Goal: Transaction & Acquisition: Purchase product/service

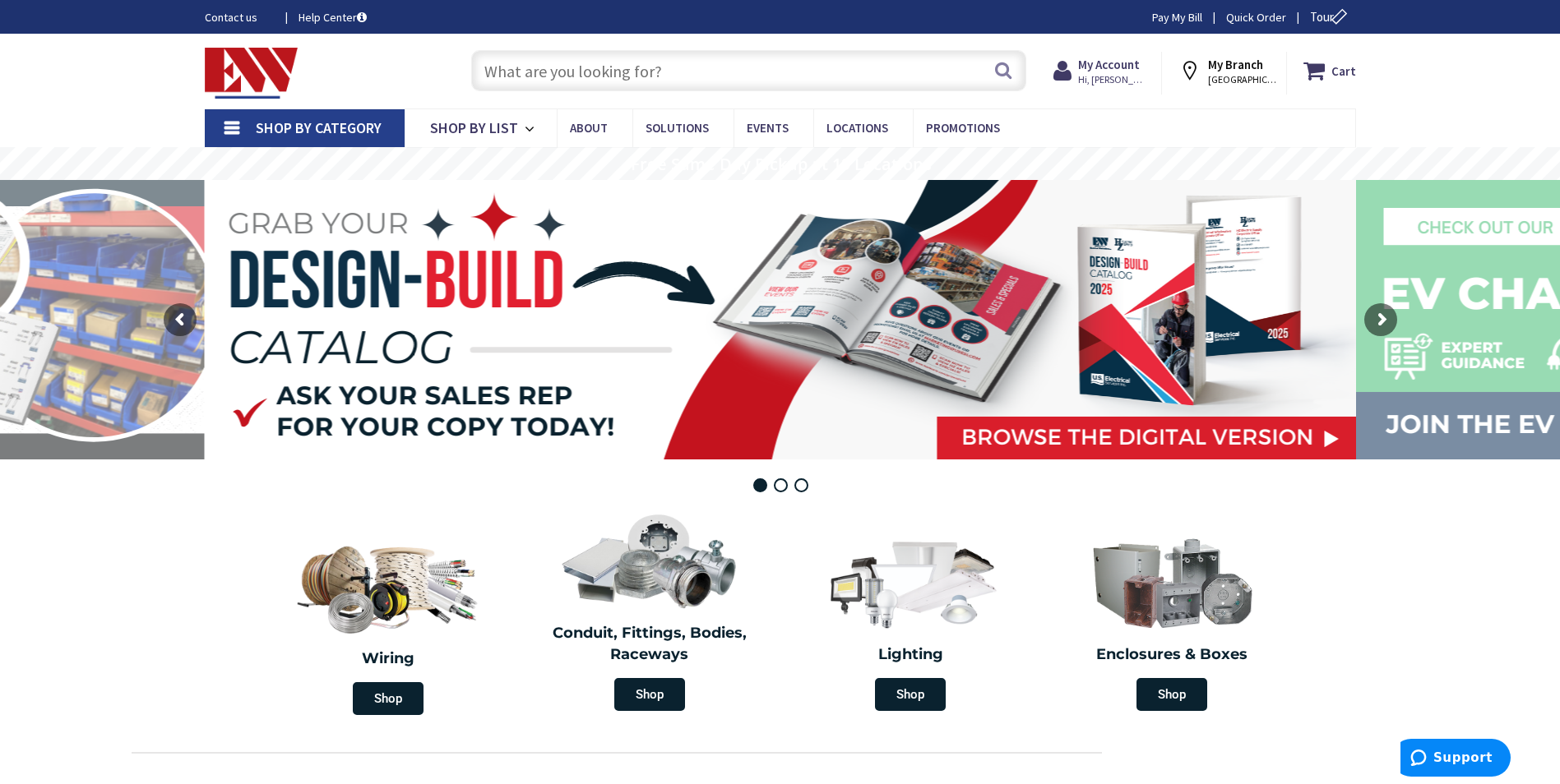
paste input "LITH EU2C-M6"
type input "LITH EU2C-M6"
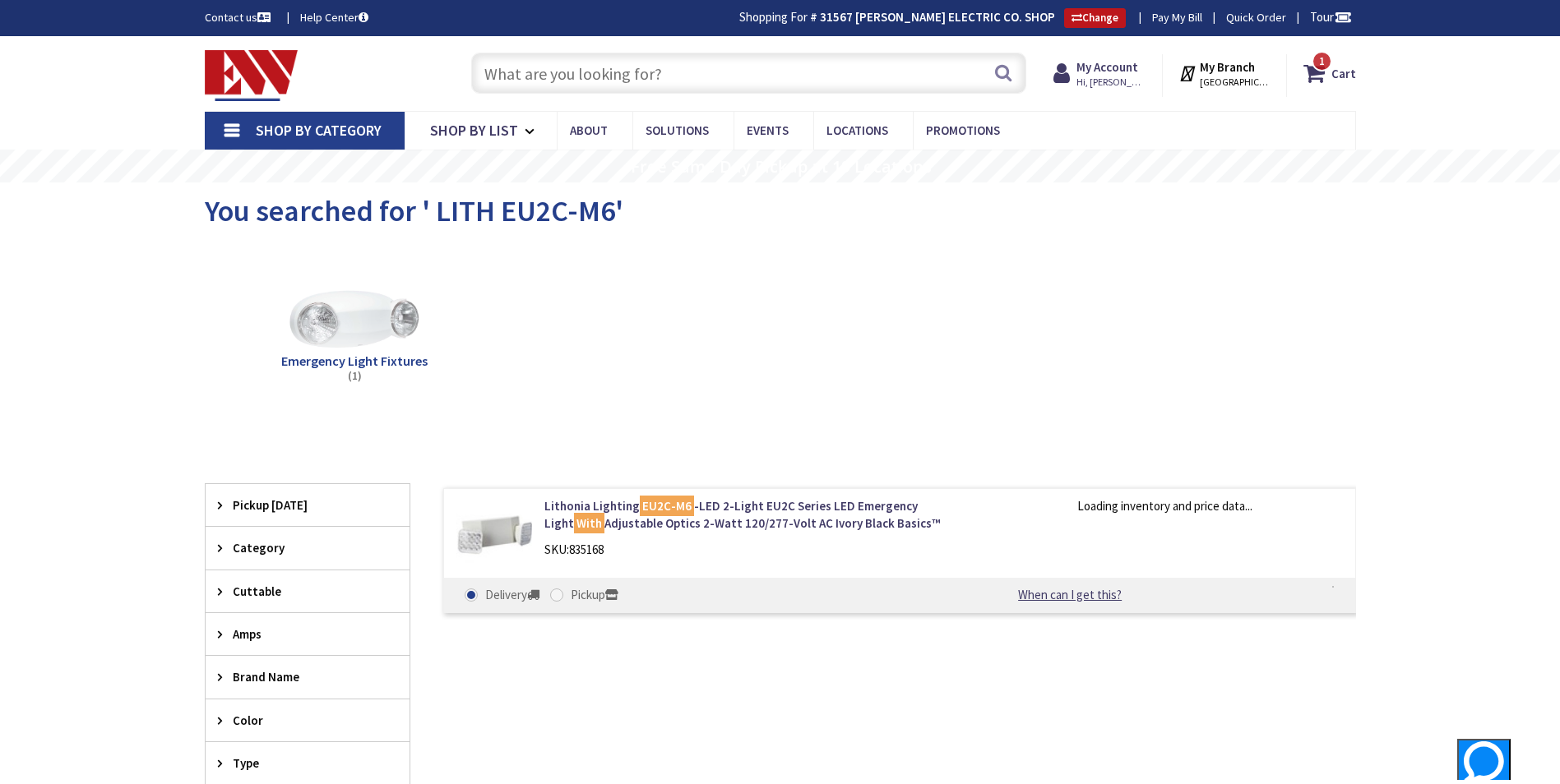
type input "CT-[GEOGRAPHIC_DATA], [GEOGRAPHIC_DATA]"
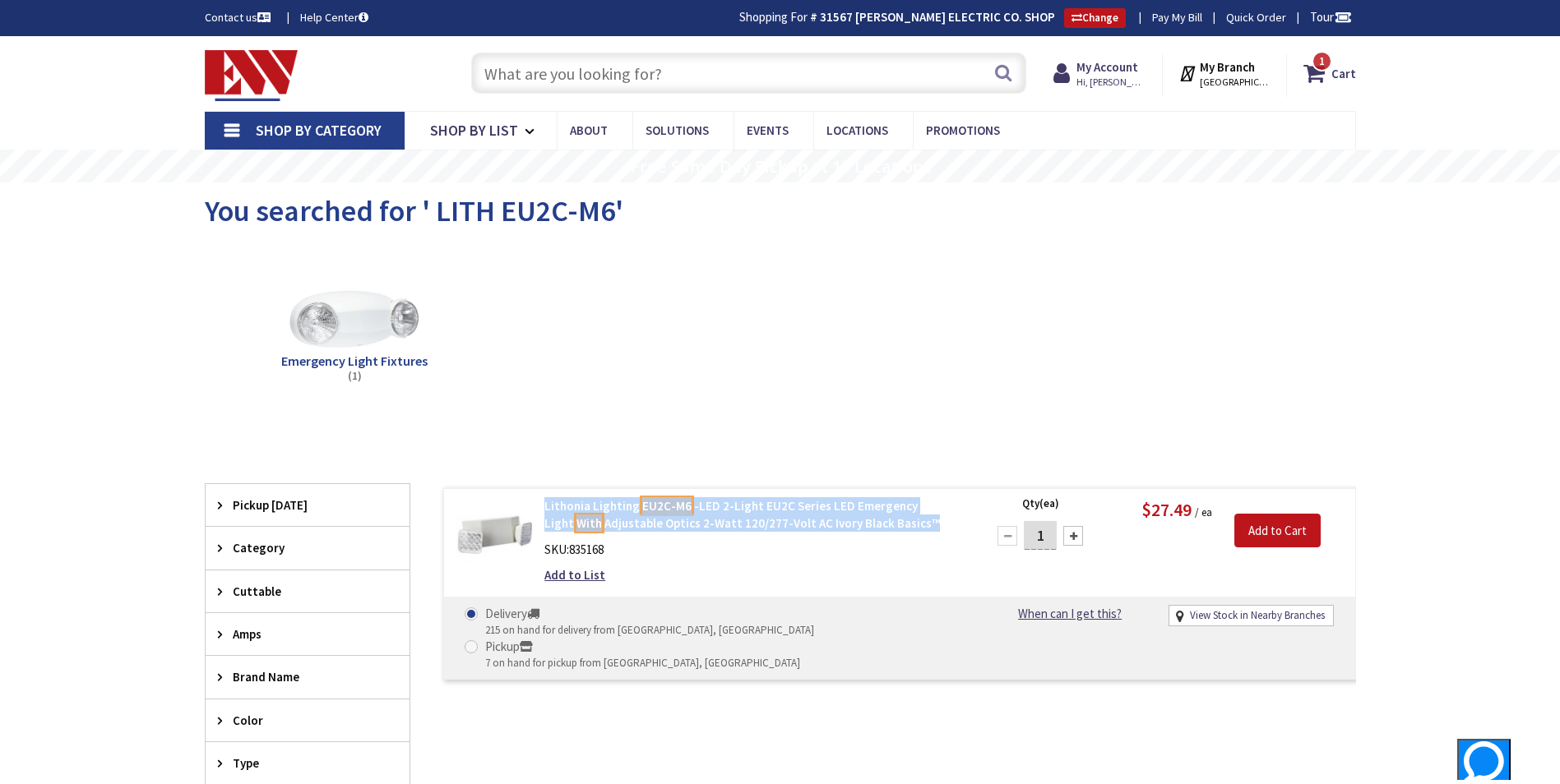
drag, startPoint x: 542, startPoint y: 501, endPoint x: 887, endPoint y: 526, distance: 345.9
click at [887, 526] on div "Lithonia Lighting EU2C-M6 -LED 2-Light EU2C Series LED Emergency Light With Adj…" at bounding box center [753, 544] width 444 height 95
copy link "Lithonia Lighting EU2C-M6 -LED 2-Light EU2C Series LED Emergency Light With Adj…"
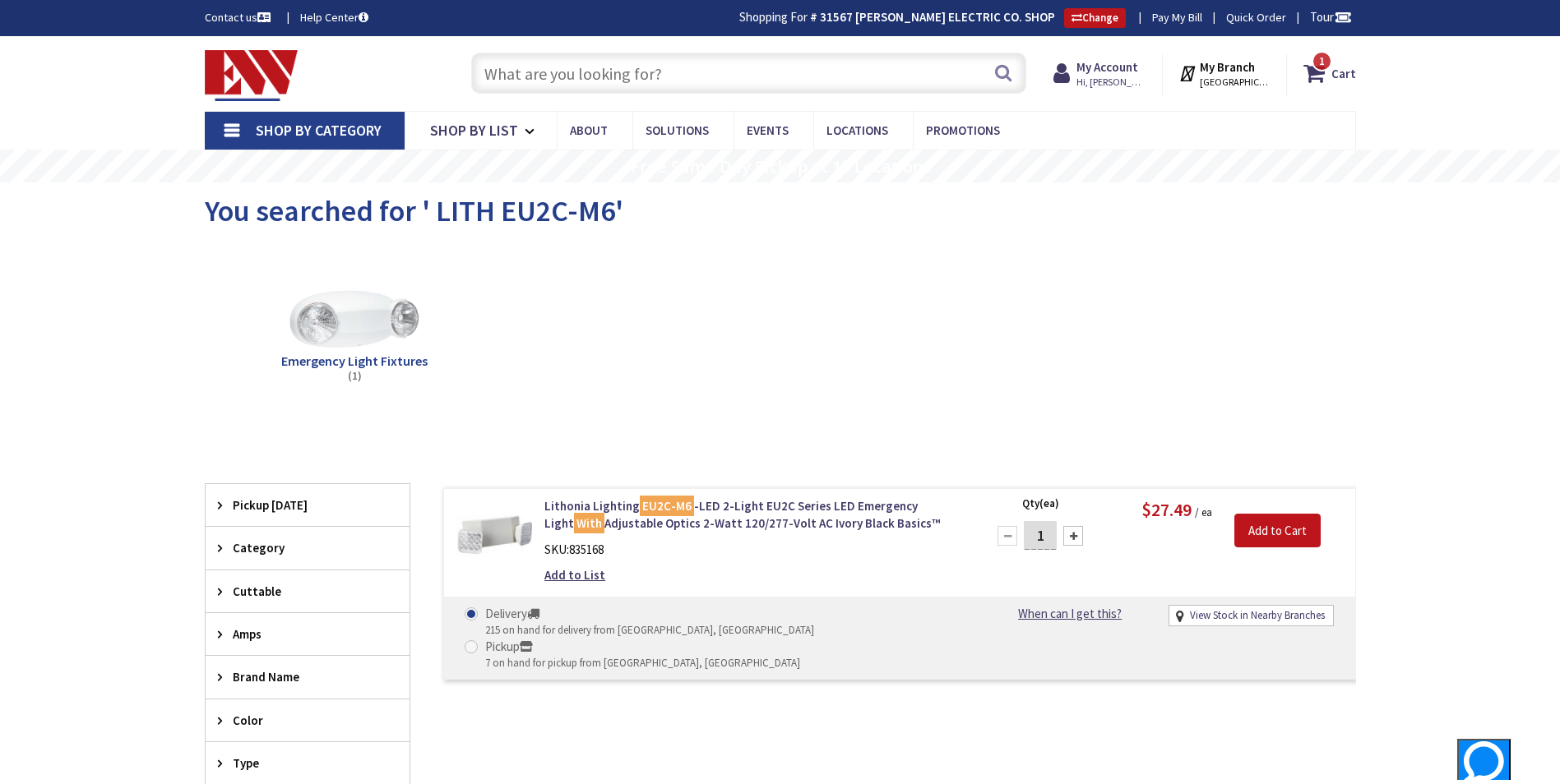
click at [505, 70] on input "text" at bounding box center [748, 73] width 555 height 41
paste input "JASCO RB-640"
type input "JASCO RB-640"
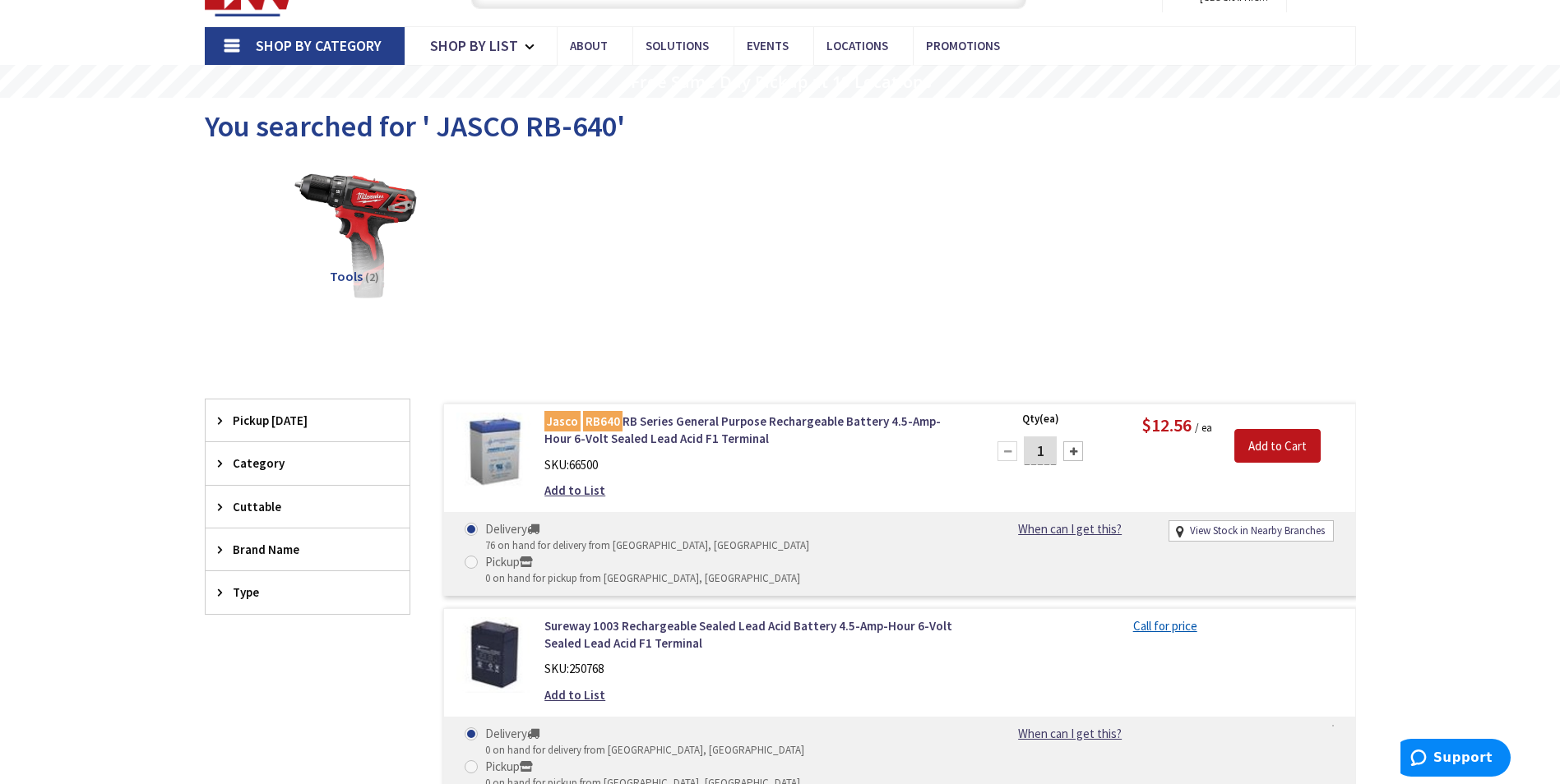
scroll to position [84, 0]
drag, startPoint x: 540, startPoint y: 418, endPoint x: 772, endPoint y: 435, distance: 232.6
click at [772, 435] on div "Jasco RB640 RB Series General Purpose Rechargeable Battery 4.5-Amp-Hour 6-Volt …" at bounding box center [753, 460] width 444 height 95
copy link "Jasco RB640 RB Series General Purpose Rechargeable Battery 4.5-Amp-Hour 6-Volt …"
